Goal: Find specific fact: Find specific page/section

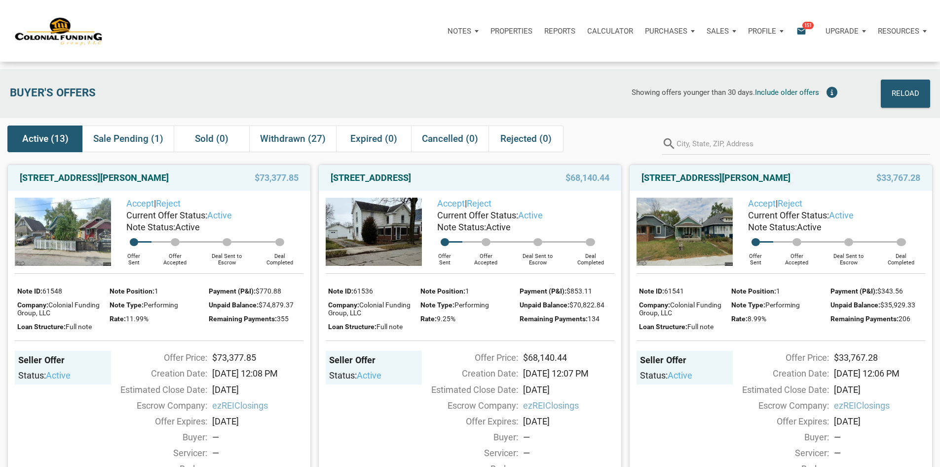
scroll to position [1333, 0]
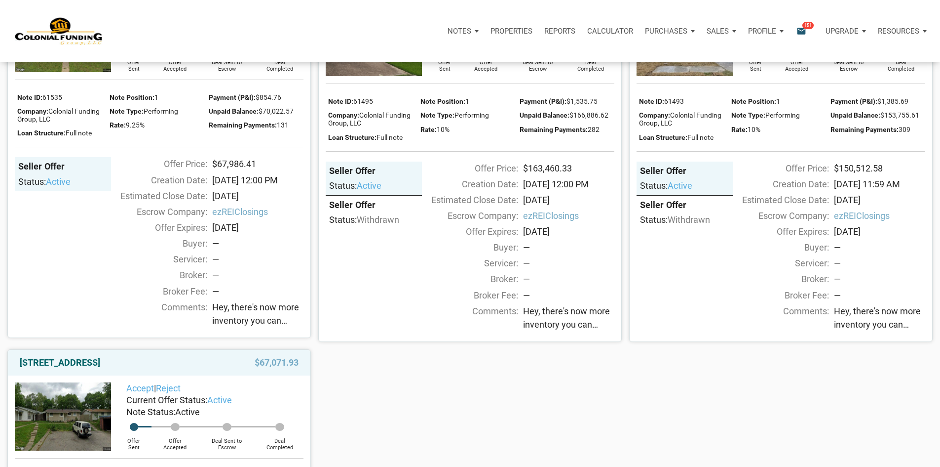
scroll to position [1333, 0]
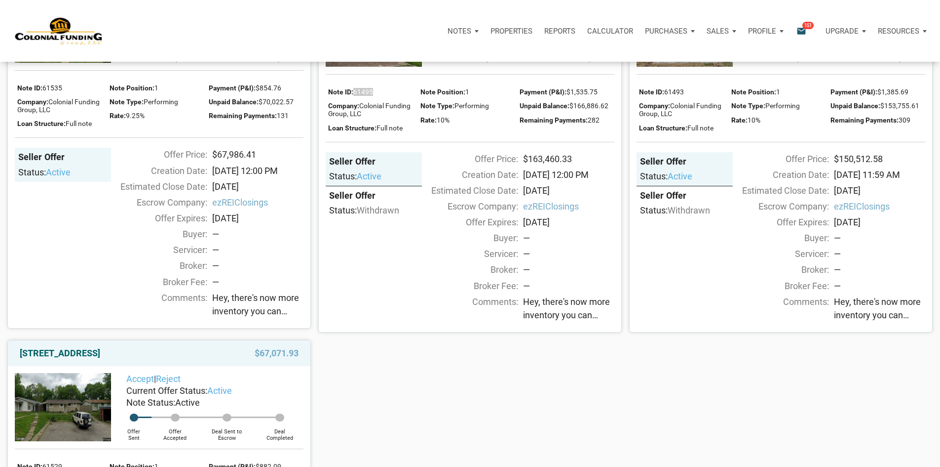
drag, startPoint x: 375, startPoint y: 227, endPoint x: 354, endPoint y: 233, distance: 21.6
click at [354, 98] on div "Note ID: 61495" at bounding box center [371, 91] width 87 height 14
copy div "61495"
drag, startPoint x: 465, startPoint y: 89, endPoint x: 331, endPoint y: 91, distance: 133.3
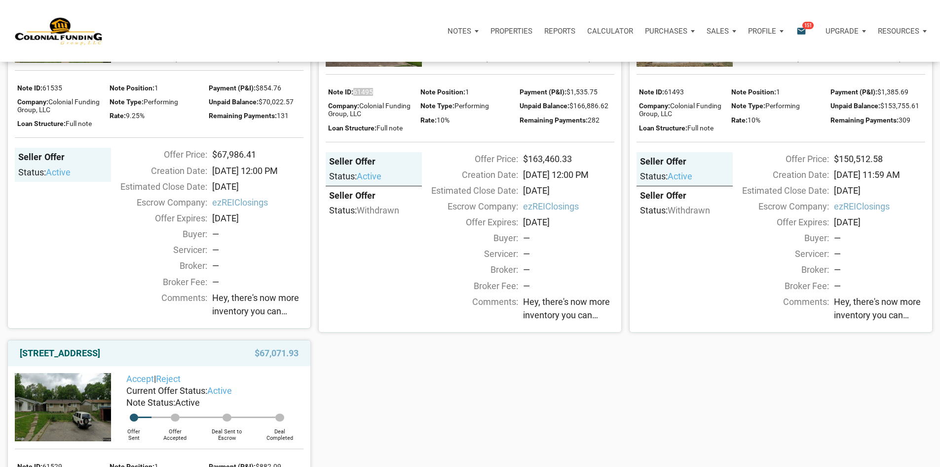
copy link "[STREET_ADDRESS]"
